Goal: Find specific page/section: Find specific page/section

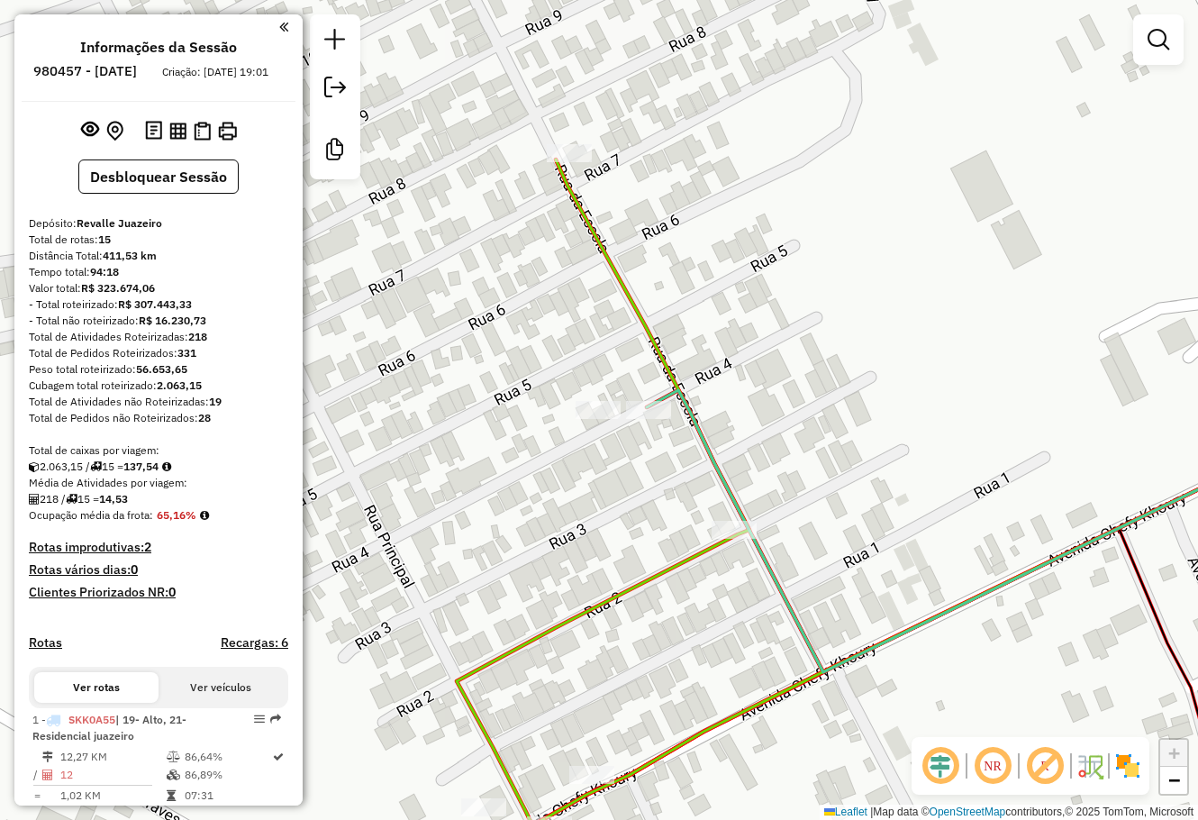
scroll to position [1730, 0]
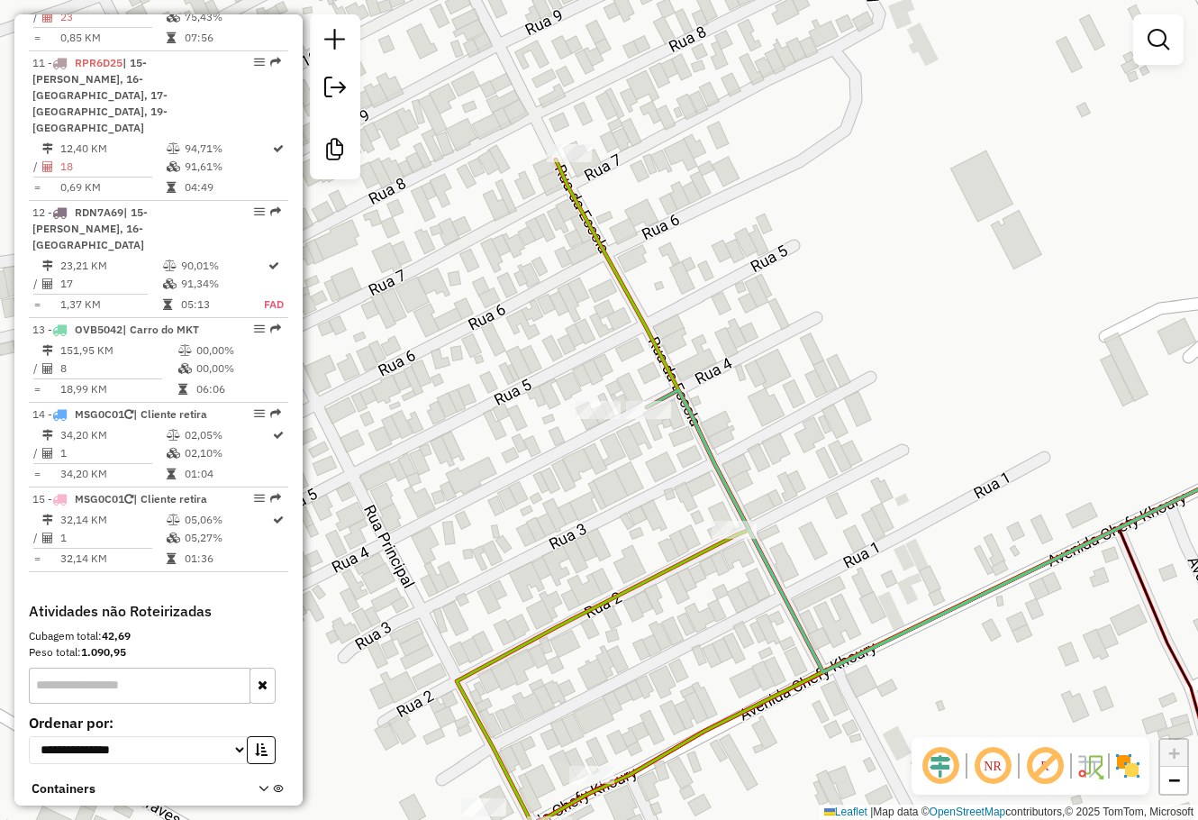
click at [672, 364] on div "Janela de atendimento Grade de atendimento Capacidade Transportadoras Veículos …" at bounding box center [599, 410] width 1198 height 820
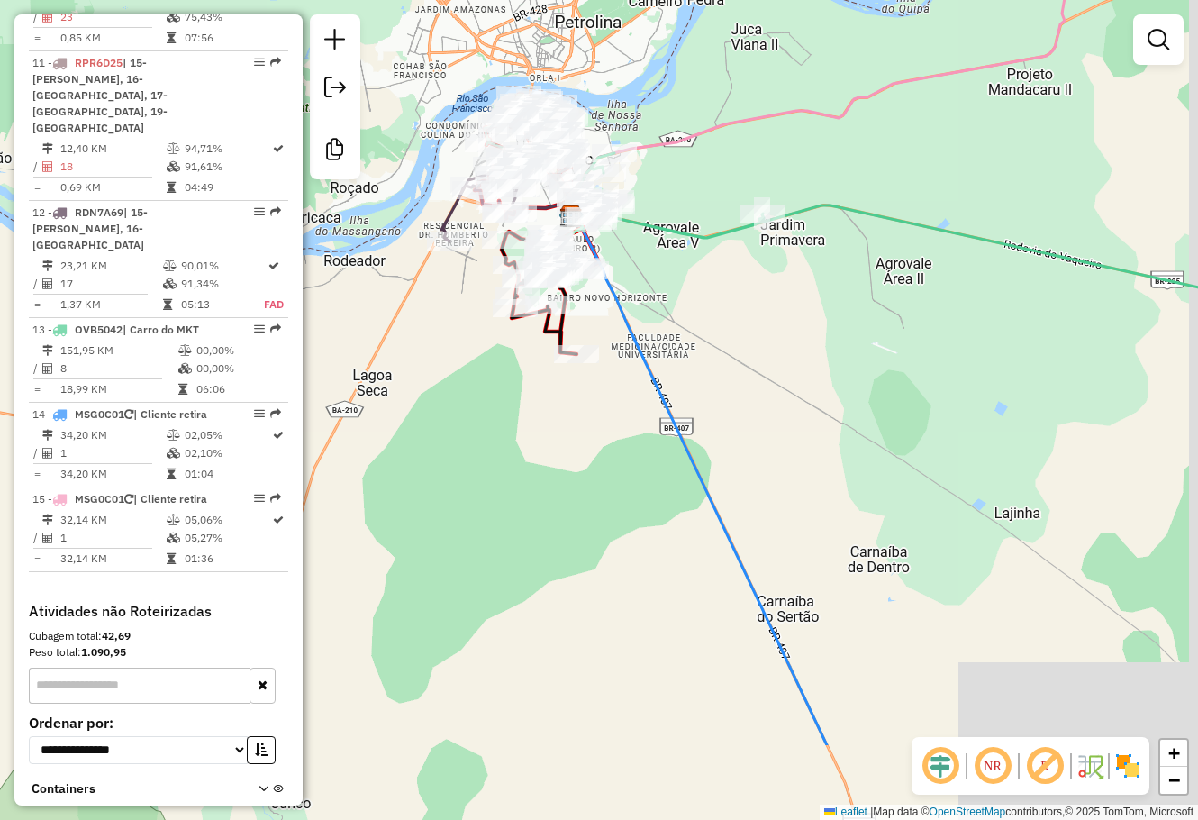
drag, startPoint x: 815, startPoint y: 502, endPoint x: 719, endPoint y: 338, distance: 190.1
click at [724, 349] on div "Janela de atendimento Grade de atendimento Capacidade Transportadoras Veículos …" at bounding box center [599, 410] width 1198 height 820
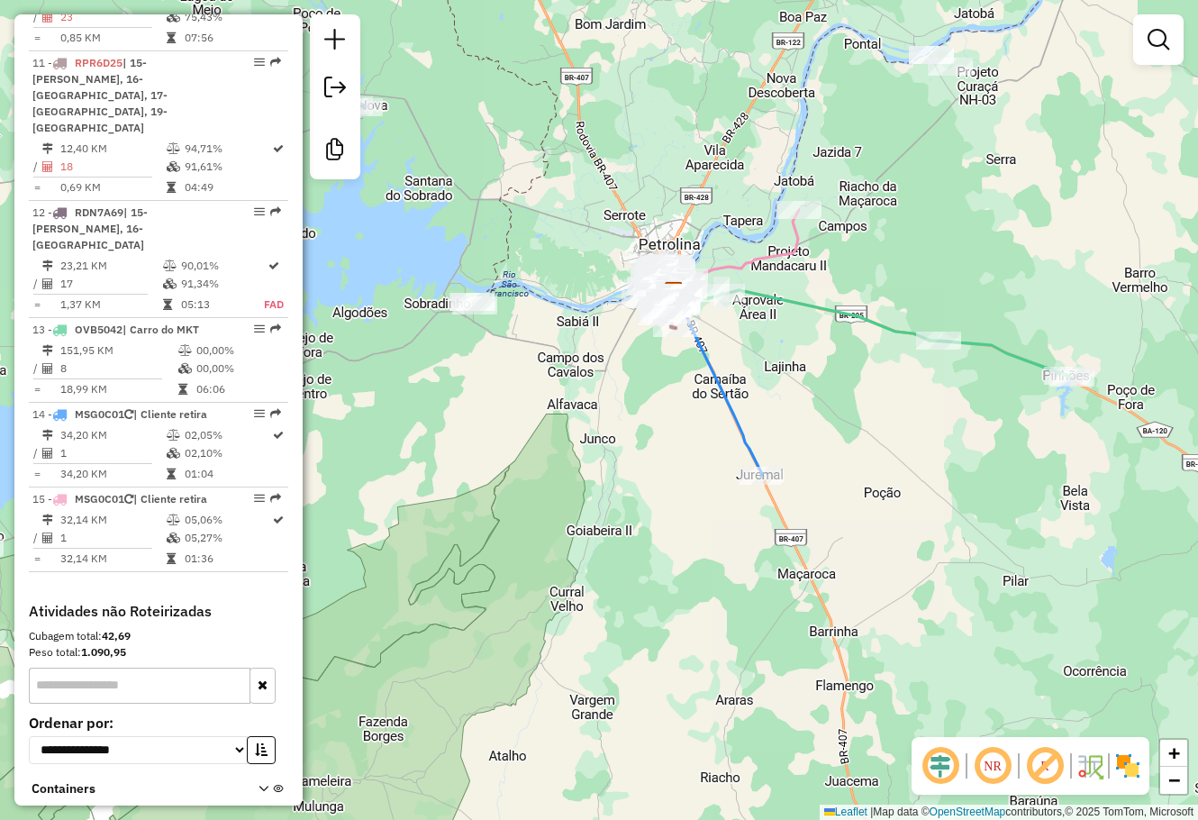
click at [961, 219] on div "Janela de atendimento Grade de atendimento Capacidade Transportadoras Veículos …" at bounding box center [599, 410] width 1198 height 820
